Goal: Transaction & Acquisition: Purchase product/service

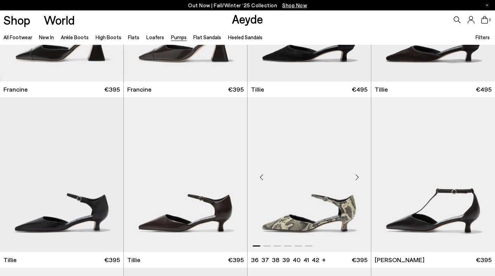
scroll to position [242, 0]
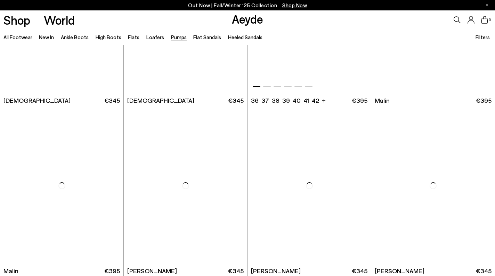
scroll to position [1298, 0]
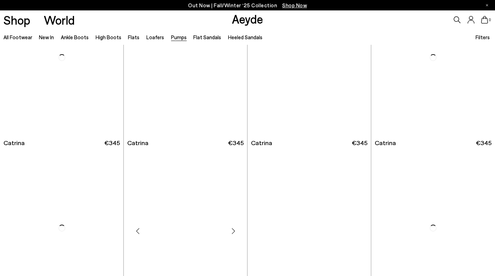
scroll to position [2093, 0]
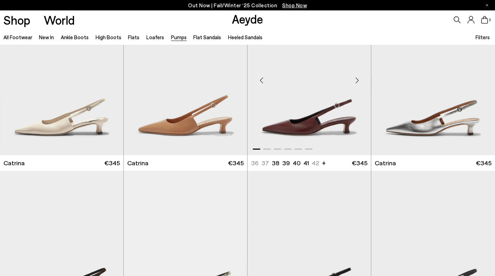
click at [309, 114] on img "1 / 6" at bounding box center [308, 77] width 123 height 155
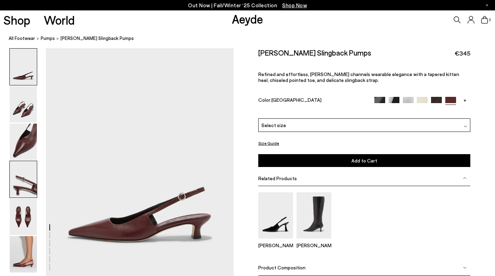
click at [26, 182] on img at bounding box center [23, 179] width 27 height 36
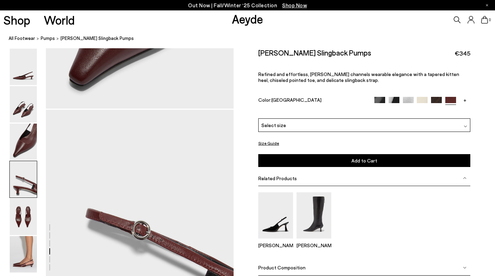
scroll to position [731, 0]
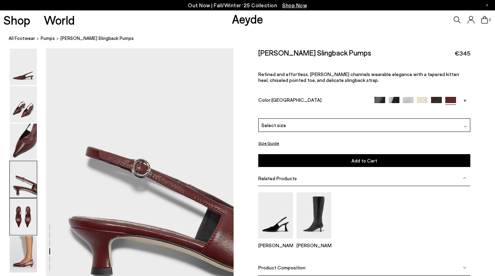
click at [26, 223] on img at bounding box center [23, 217] width 27 height 36
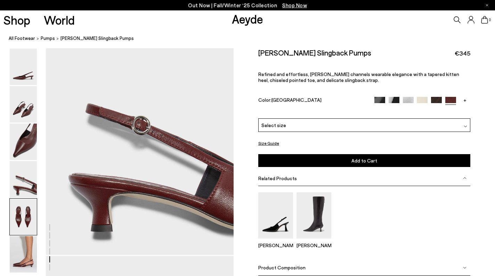
scroll to position [982, 0]
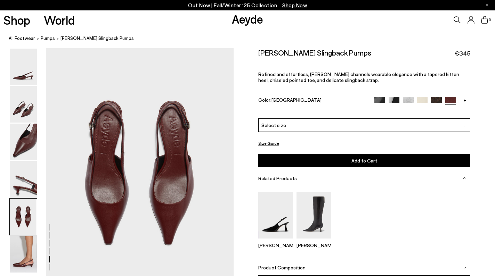
click at [435, 101] on img at bounding box center [436, 102] width 11 height 11
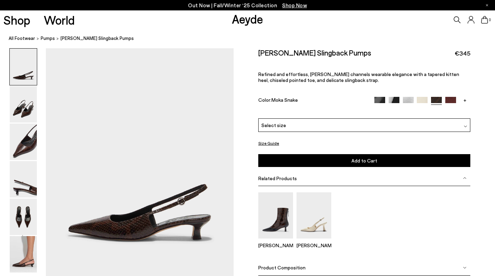
click at [465, 99] on link "+" at bounding box center [464, 100] width 11 height 6
click at [452, 98] on img at bounding box center [450, 102] width 11 height 11
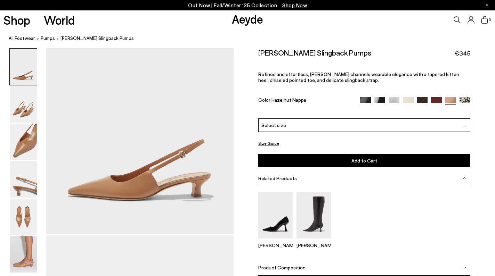
scroll to position [42, 0]
click at [438, 101] on img at bounding box center [436, 102] width 11 height 11
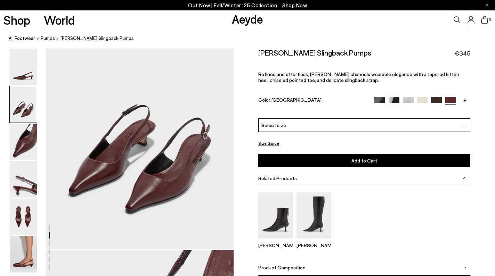
scroll to position [276, 0]
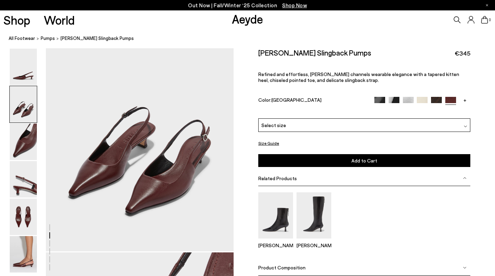
click at [424, 99] on img at bounding box center [421, 102] width 11 height 11
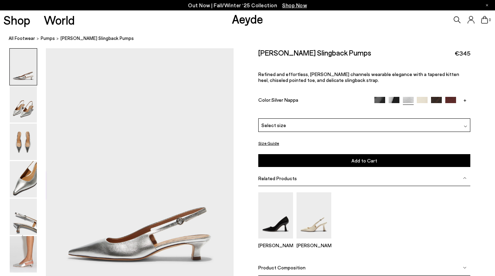
click at [465, 99] on link "+" at bounding box center [464, 100] width 11 height 6
click at [453, 99] on img at bounding box center [450, 102] width 11 height 11
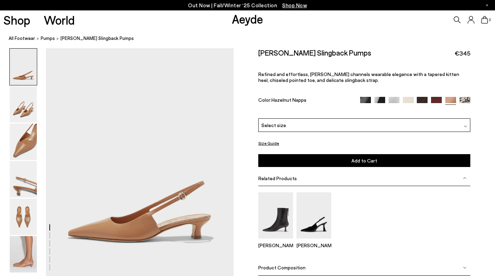
click at [436, 100] on img at bounding box center [436, 102] width 11 height 11
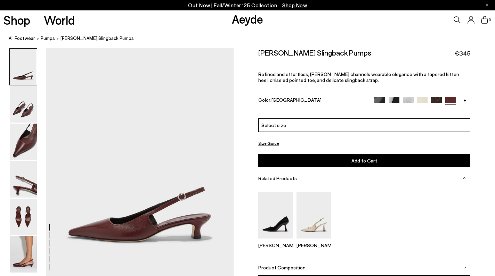
click at [427, 99] on img at bounding box center [421, 102] width 11 height 11
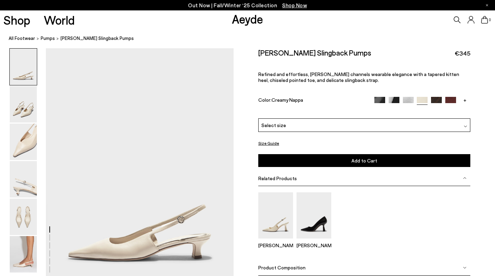
click at [451, 100] on img at bounding box center [450, 102] width 11 height 11
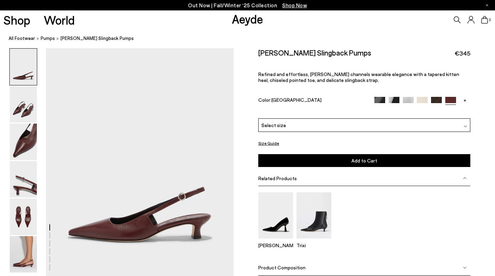
click at [464, 99] on link "+" at bounding box center [464, 100] width 11 height 6
click at [453, 100] on img at bounding box center [450, 102] width 11 height 11
click at [450, 123] on div "Select size" at bounding box center [364, 125] width 212 height 14
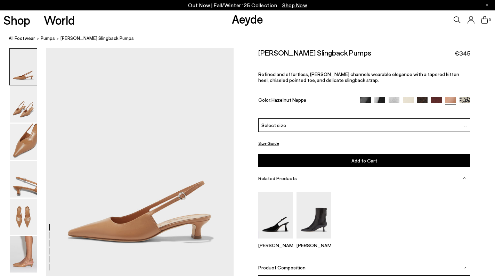
click at [441, 127] on div "Select size" at bounding box center [364, 125] width 212 height 14
